Goal: Check status: Check status

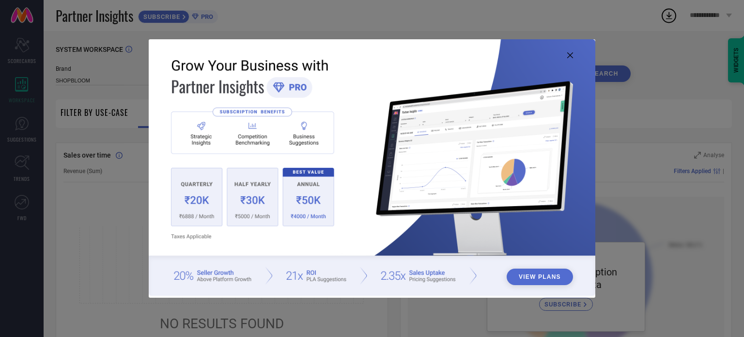
click at [574, 56] on img at bounding box center [372, 167] width 447 height 257
click at [568, 57] on icon at bounding box center [570, 55] width 6 height 6
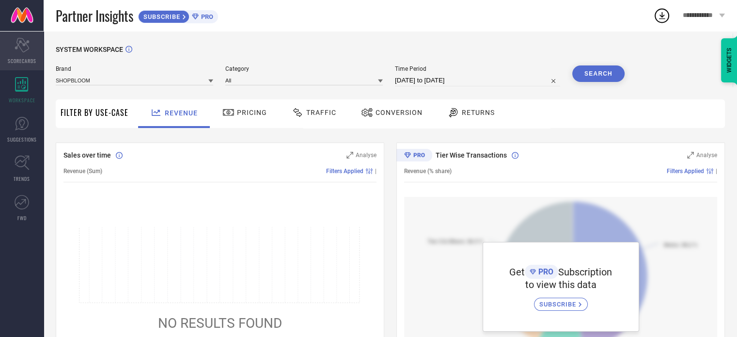
click at [26, 47] on icon "Scorecard" at bounding box center [22, 45] width 15 height 15
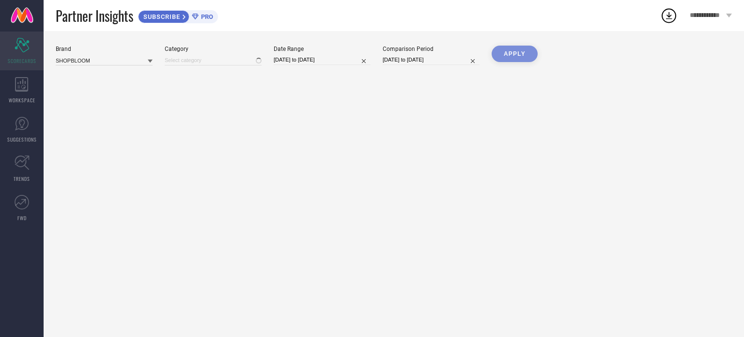
type input "All"
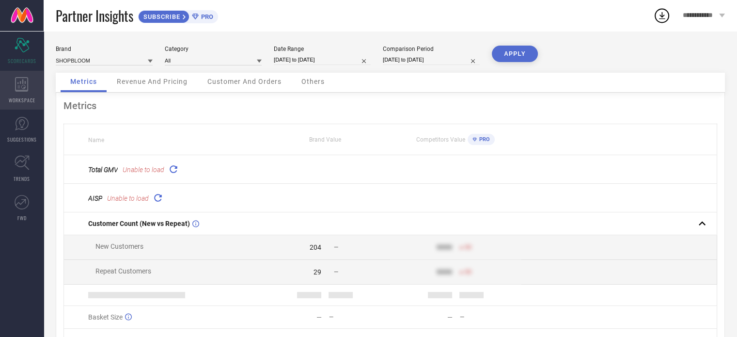
click at [25, 102] on span "WORKSPACE" at bounding box center [22, 99] width 27 height 7
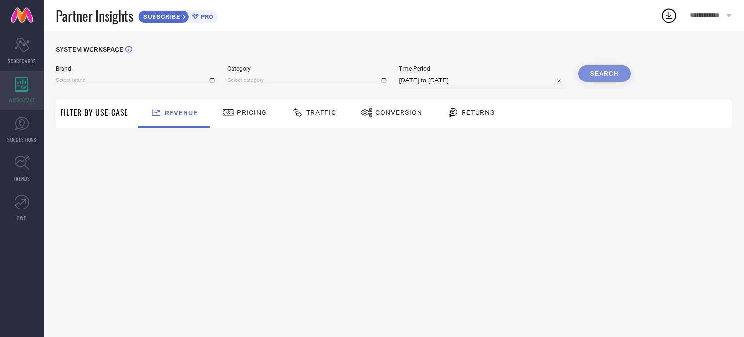
type input "SHOPBLOOM"
type input "All"
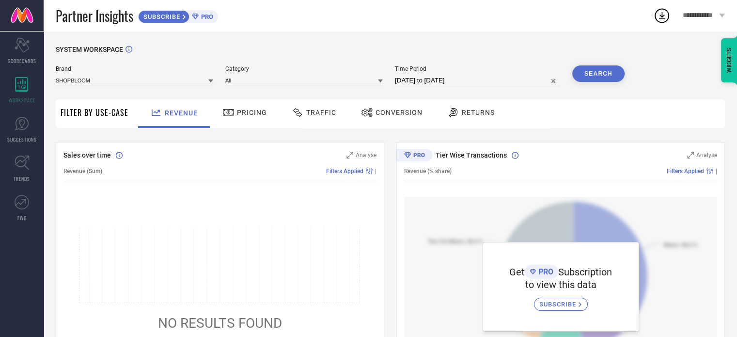
click at [22, 16] on link at bounding box center [22, 15] width 44 height 31
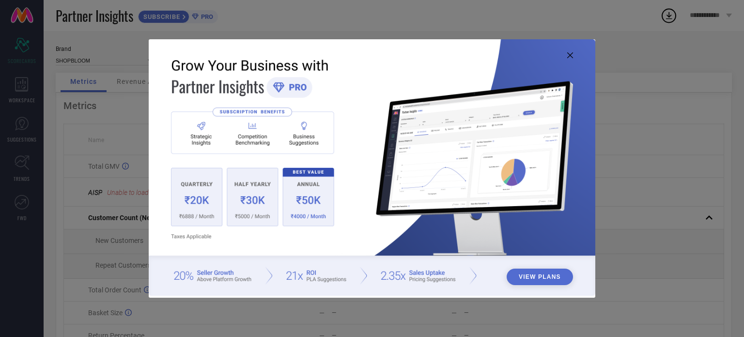
click at [566, 58] on img at bounding box center [372, 167] width 447 height 257
click at [572, 55] on icon at bounding box center [570, 55] width 6 height 6
